Goal: Book appointment/travel/reservation

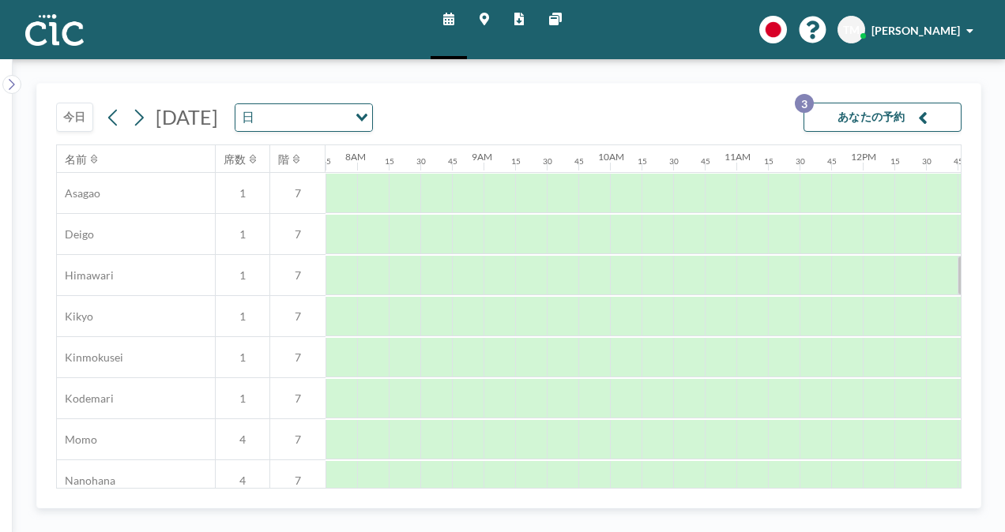
scroll to position [539, 980]
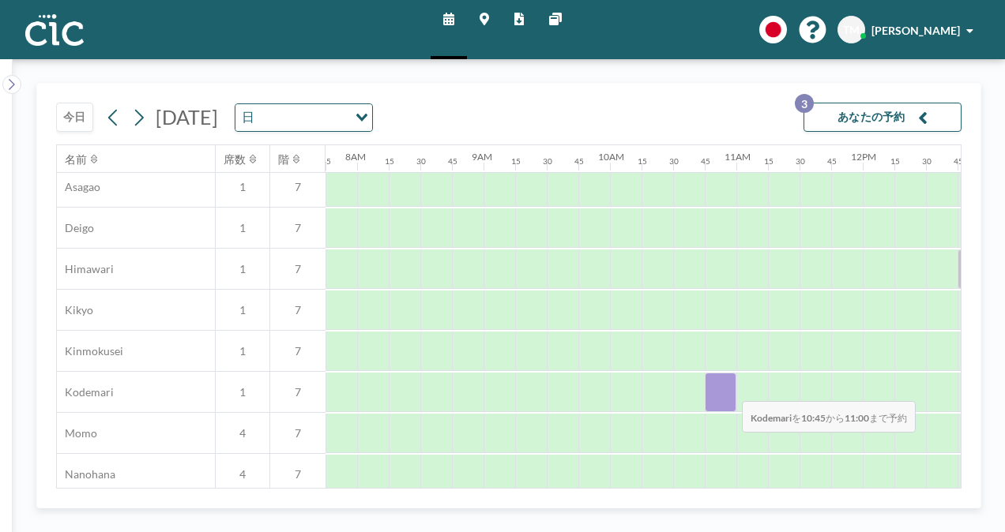
click at [729, 389] on div at bounding box center [721, 393] width 32 height 40
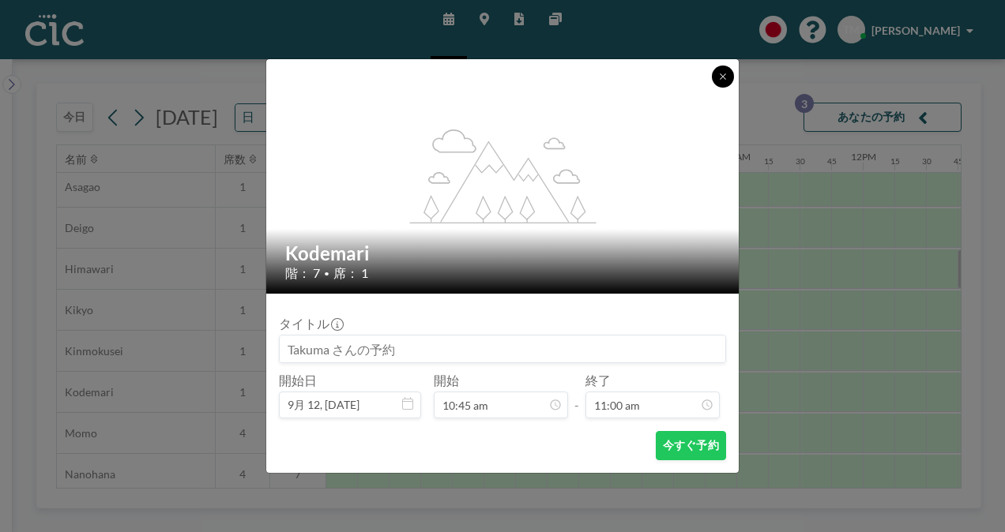
click at [722, 74] on icon at bounding box center [722, 76] width 9 height 9
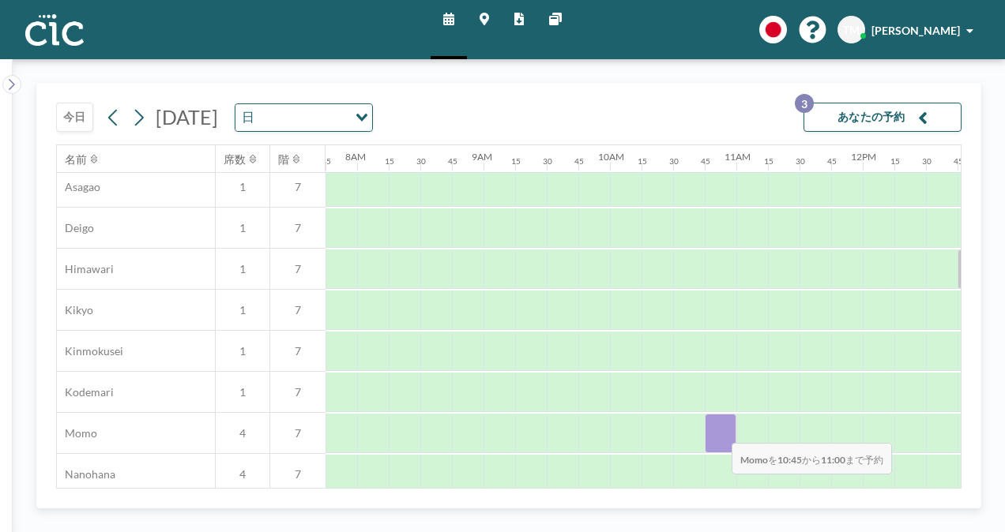
click at [719, 431] on div at bounding box center [721, 434] width 32 height 40
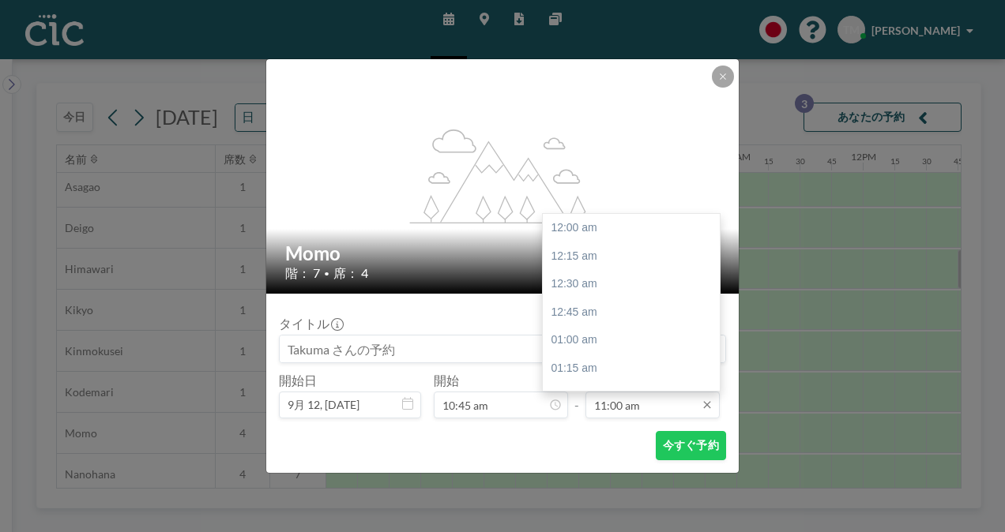
scroll to position [1237, 0]
click at [603, 340] on div "12:00 pm" at bounding box center [635, 341] width 185 height 28
type input "12:00 pm"
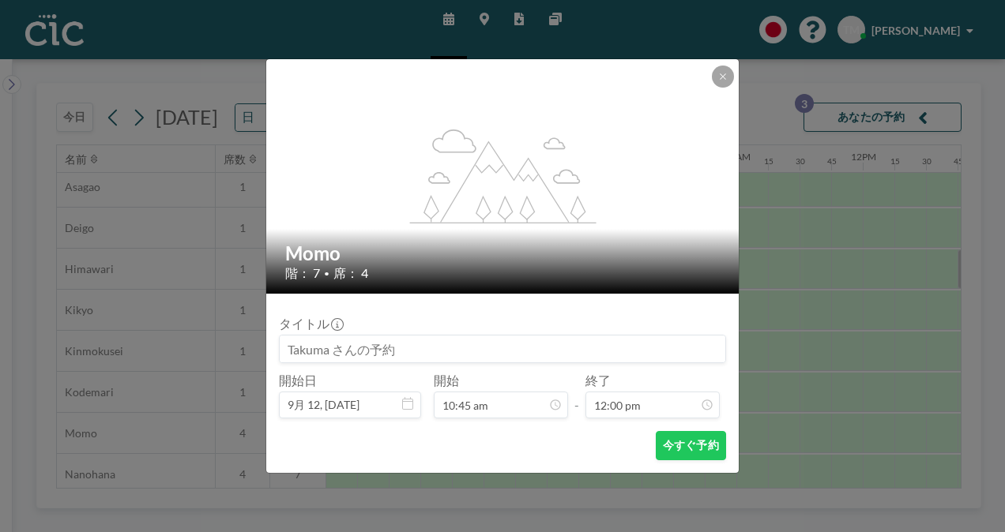
scroll to position [1350, 0]
click at [678, 445] on button "今すぐ予約" at bounding box center [691, 445] width 70 height 29
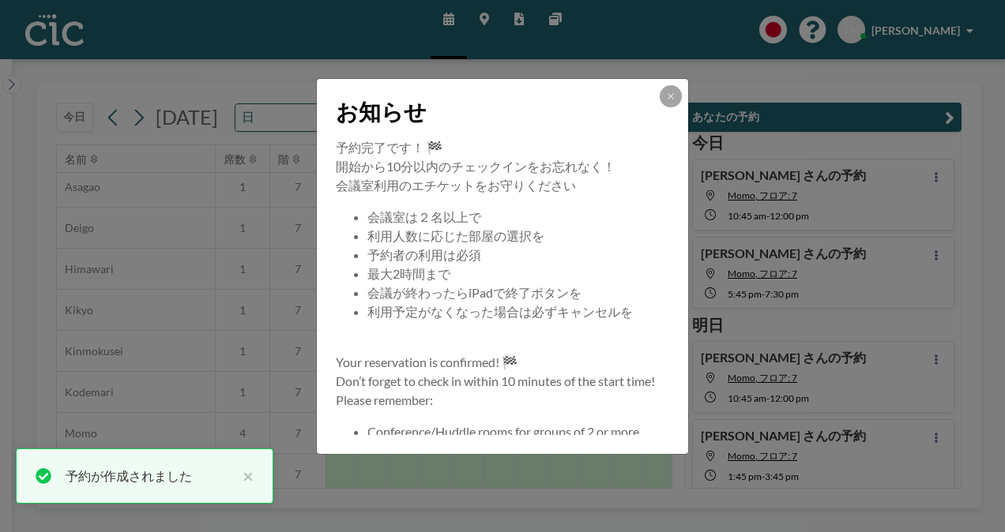
scroll to position [5, 0]
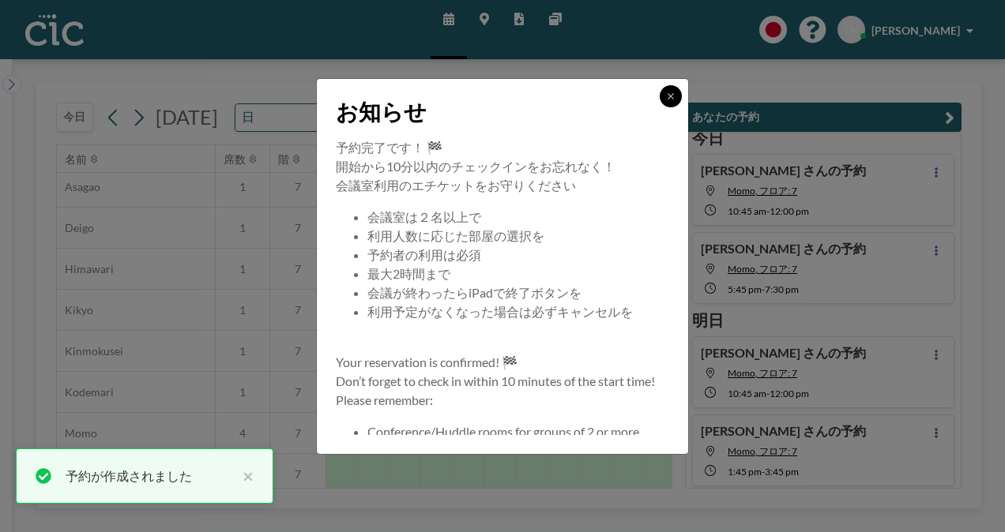
click at [669, 89] on button at bounding box center [671, 96] width 22 height 22
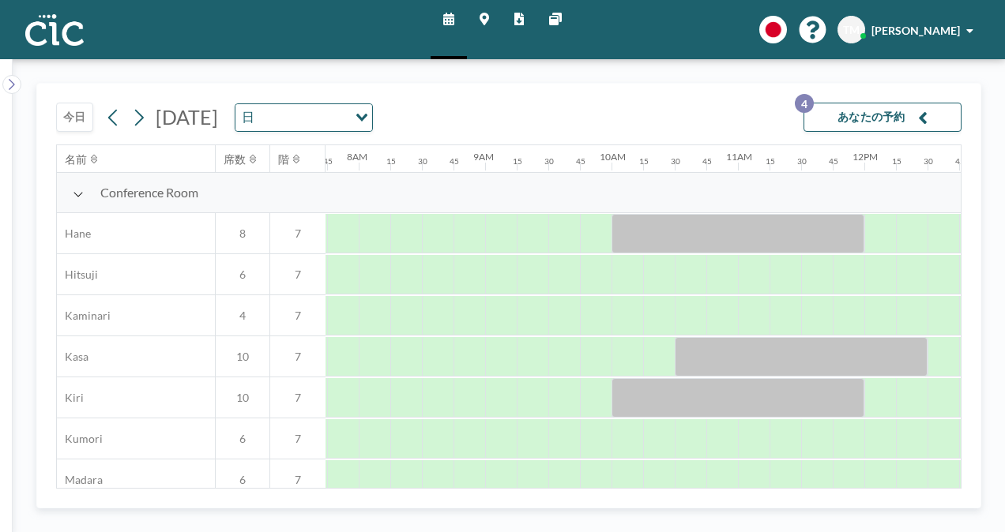
scroll to position [0, 980]
click at [73, 111] on button "今日" at bounding box center [74, 117] width 37 height 29
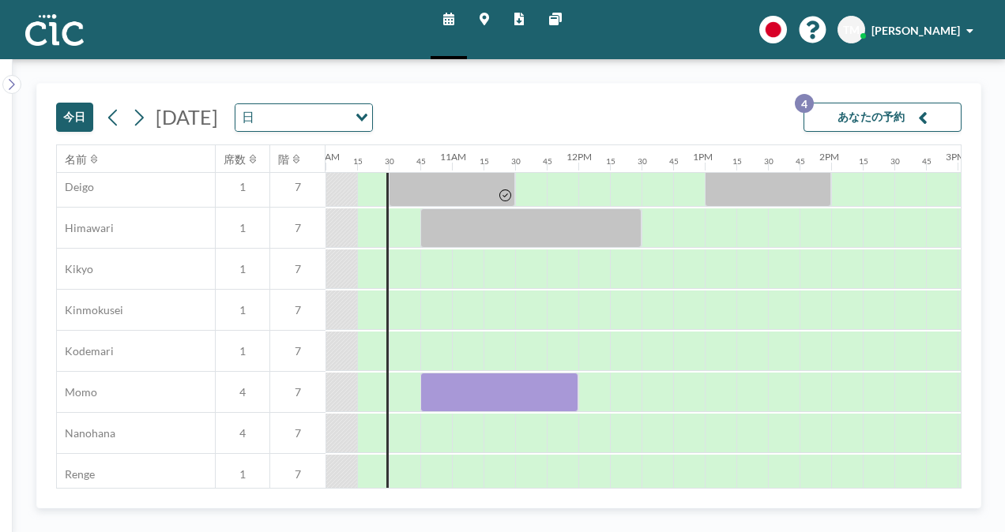
scroll to position [581, 1264]
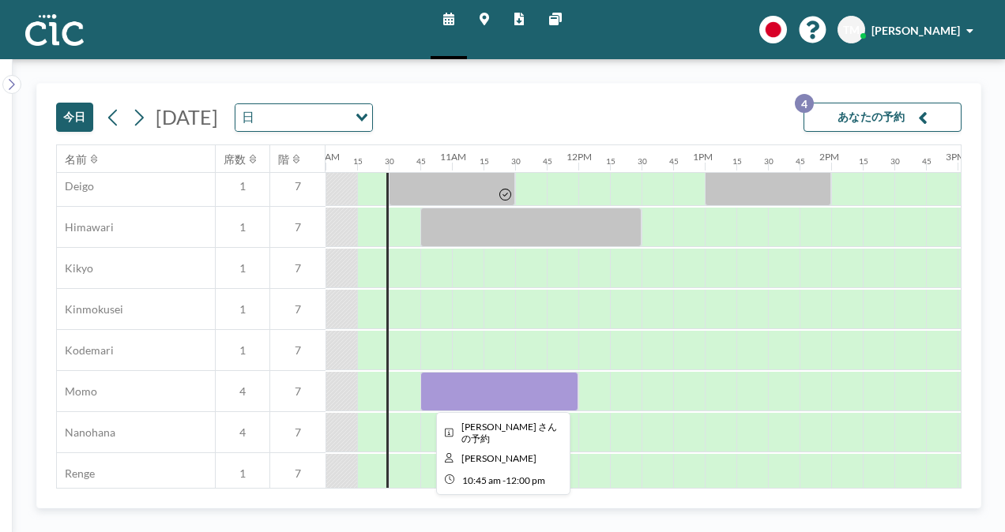
click at [529, 393] on div at bounding box center [499, 392] width 158 height 40
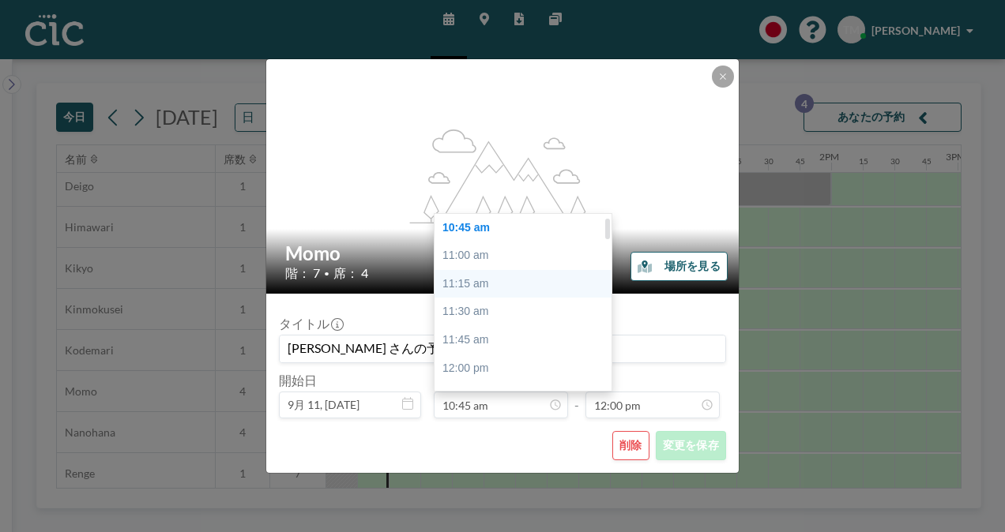
scroll to position [0, 0]
click at [477, 226] on div "10:30 am" at bounding box center [527, 228] width 185 height 28
type input "10:30 am"
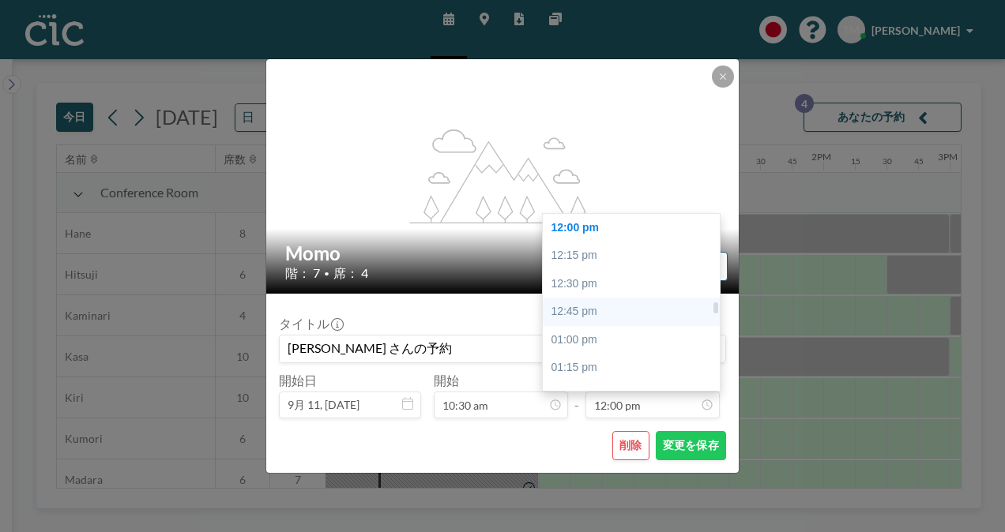
scroll to position [0, 1296]
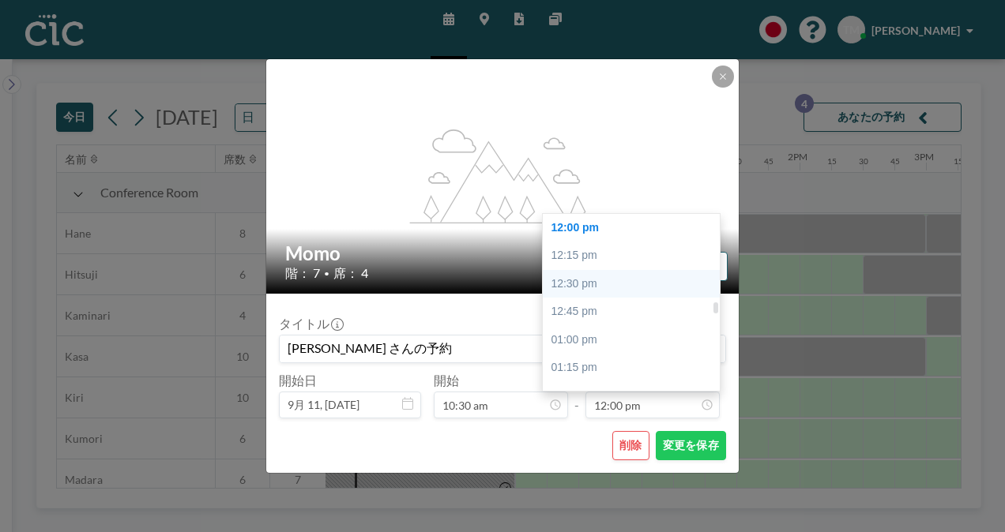
click at [600, 288] on div "12:30 pm" at bounding box center [635, 284] width 185 height 28
type input "12:30 pm"
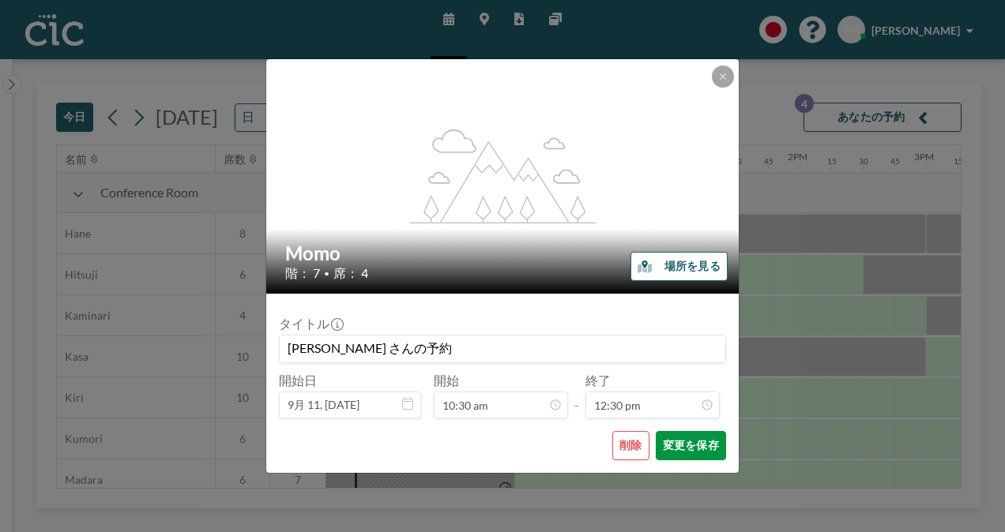
scroll to position [1406, 0]
click at [678, 447] on button "変更を保存" at bounding box center [691, 445] width 70 height 29
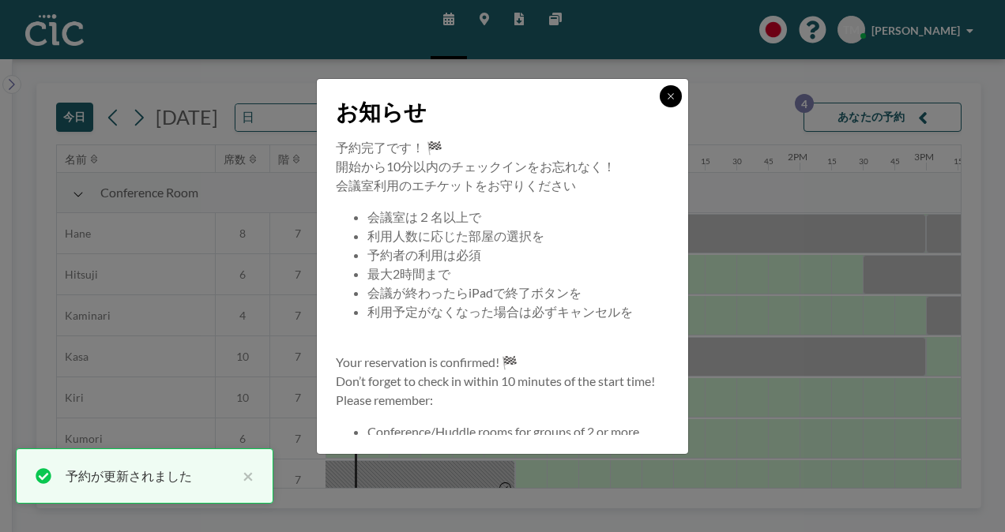
click at [668, 96] on icon at bounding box center [670, 96] width 9 height 9
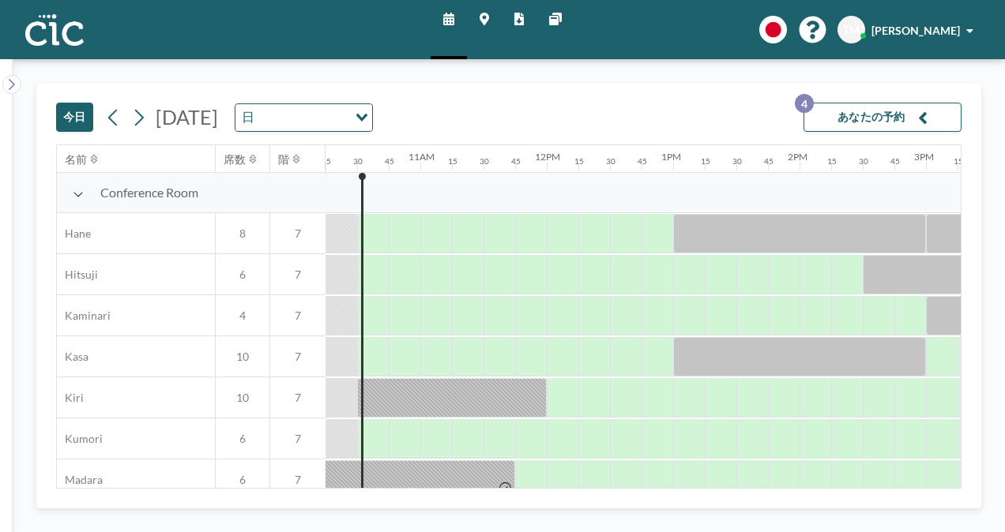
click at [668, 96] on div "[DATE] [DATE] 日 Loading... あなたの予約 4" at bounding box center [508, 114] width 905 height 61
